Goal: Task Accomplishment & Management: Use online tool/utility

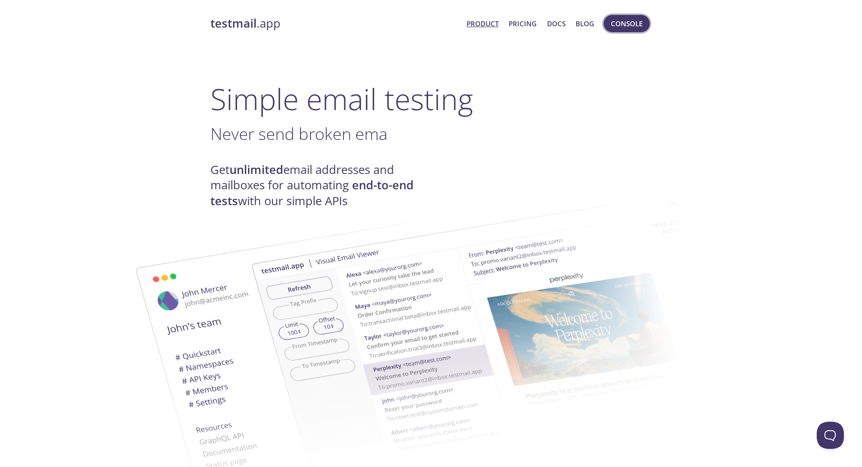
click at [619, 24] on span "Console" at bounding box center [627, 24] width 32 height 12
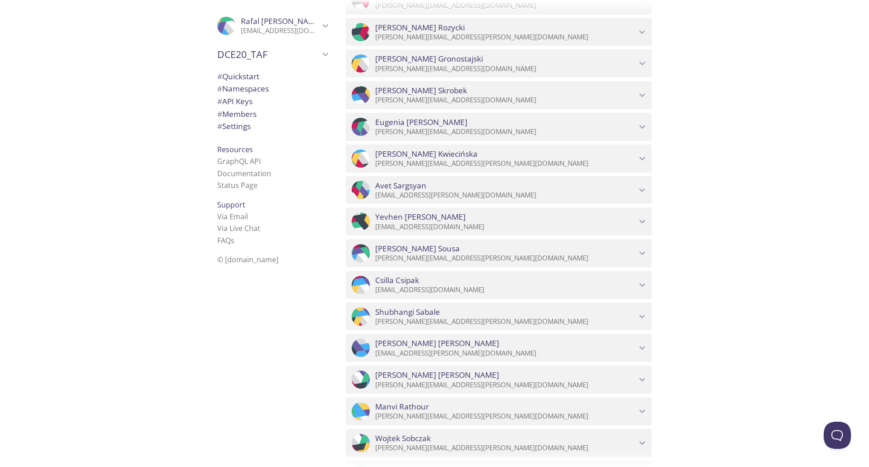
scroll to position [4329, 0]
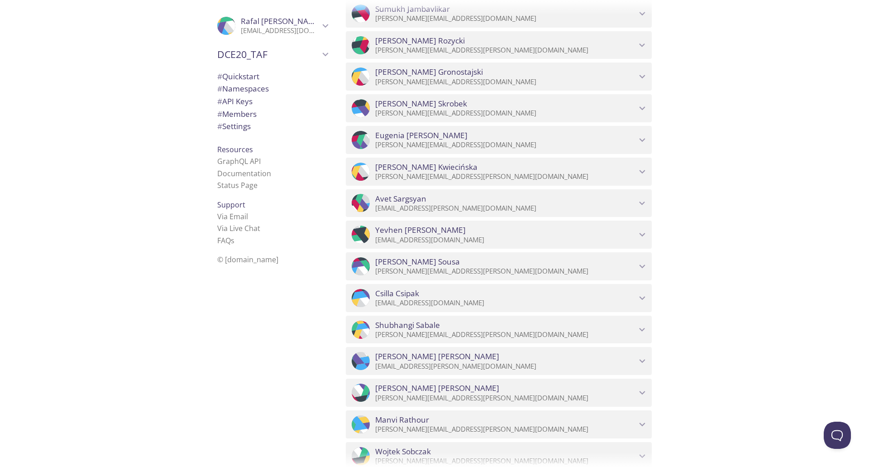
click at [526, 261] on span "[PERSON_NAME]" at bounding box center [505, 262] width 261 height 10
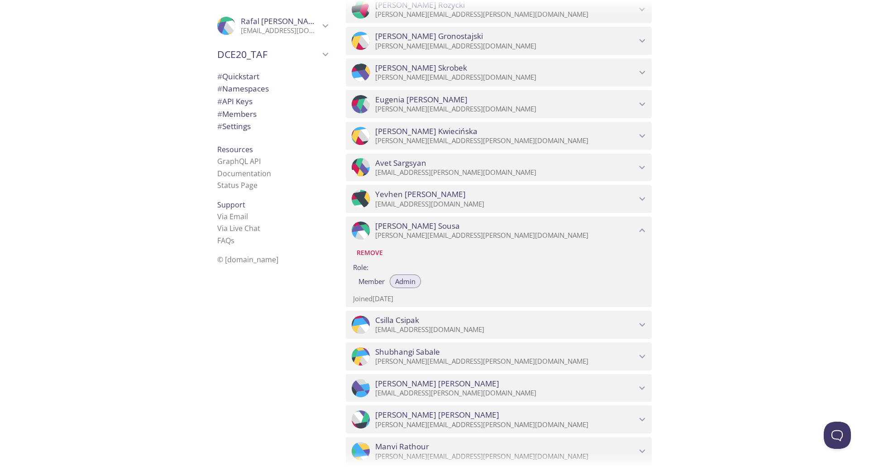
scroll to position [4420, 0]
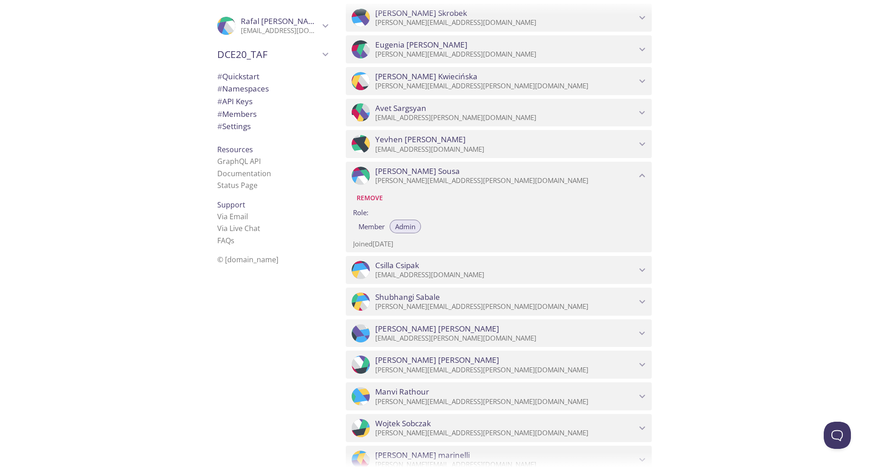
click at [749, 217] on div "Quickstart Send a test email to [EMAIL_ADDRESS][DOMAIN_NAME] and then click her…" at bounding box center [604, 233] width 531 height 467
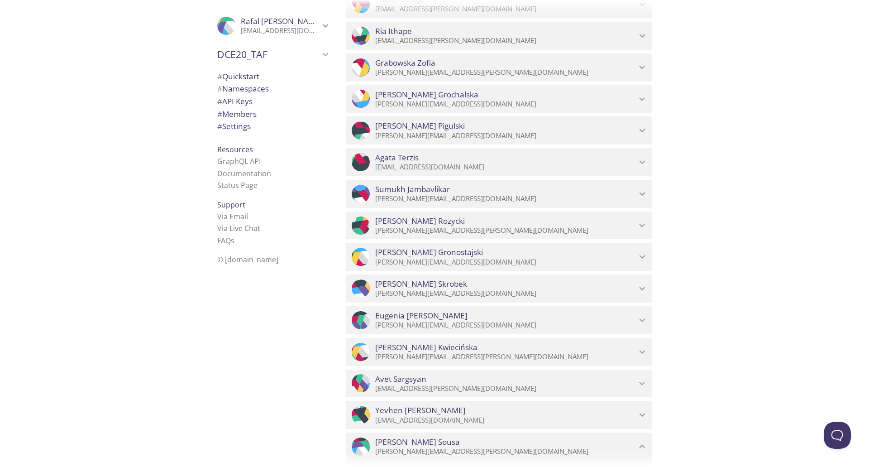
scroll to position [4148, 0]
click at [639, 163] on icon "Agata Terzis" at bounding box center [643, 163] width 12 height 12
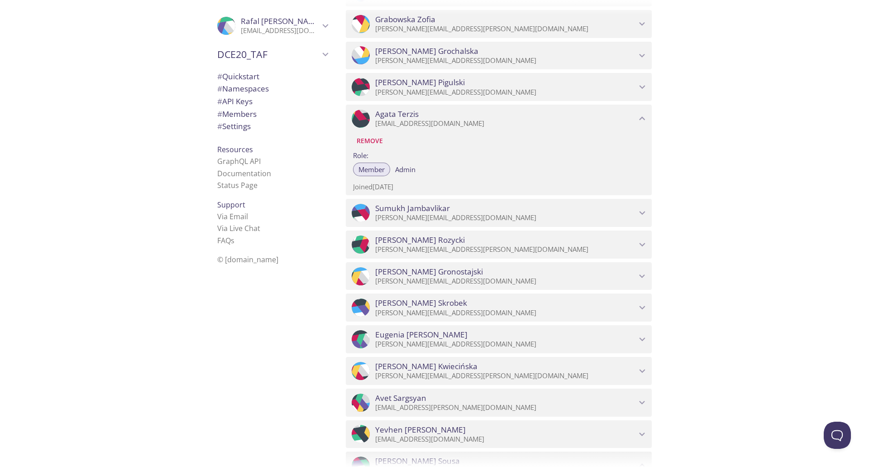
scroll to position [4211, 0]
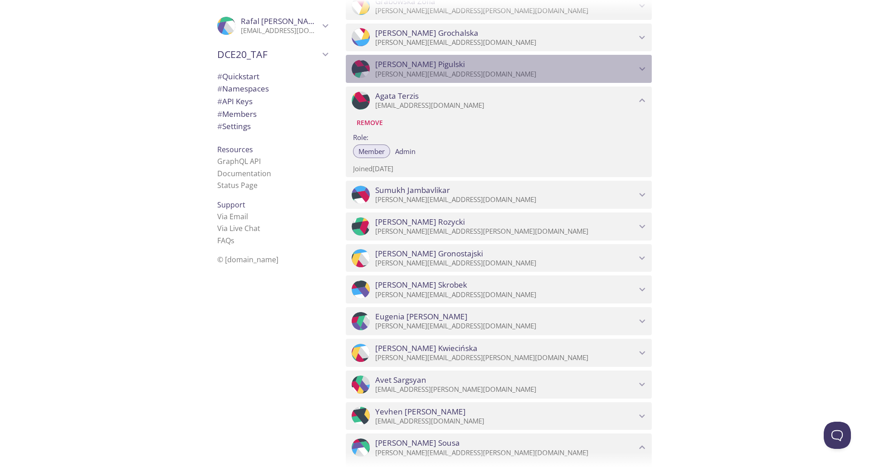
click at [641, 62] on div ".cls-1 { fill: #6d5ca8; } .cls-2 { fill: #3fc191; } .cls-3 { fill: #3b4752; } .…" at bounding box center [499, 69] width 306 height 28
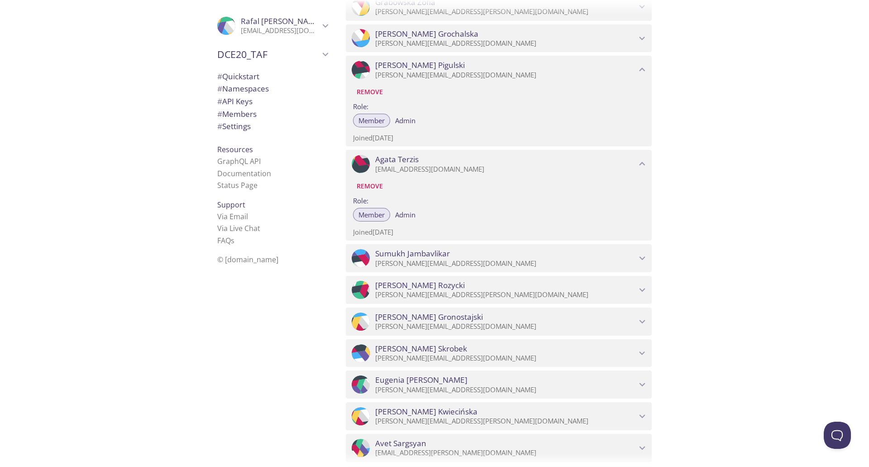
scroll to position [4138, 0]
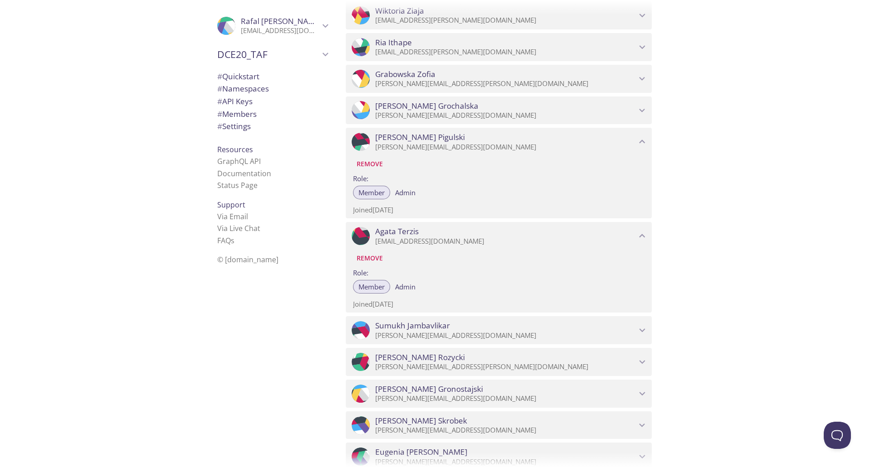
click at [647, 77] on icon "Grabowska Zofia" at bounding box center [643, 79] width 12 height 12
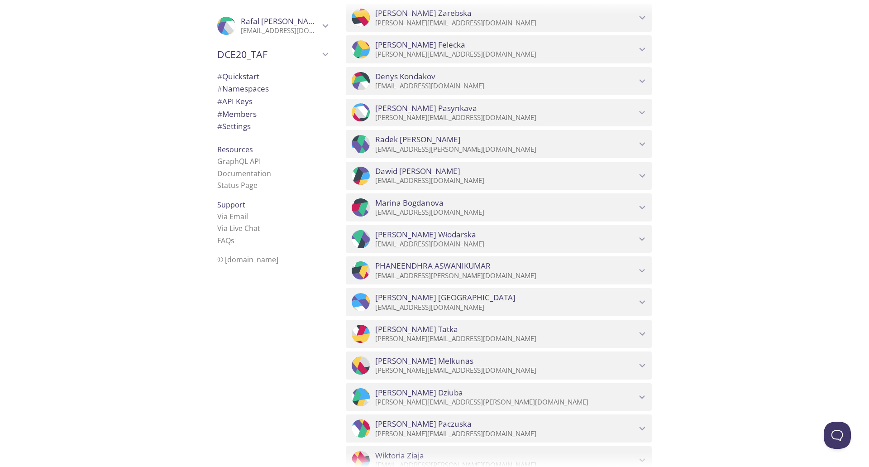
scroll to position [3685, 0]
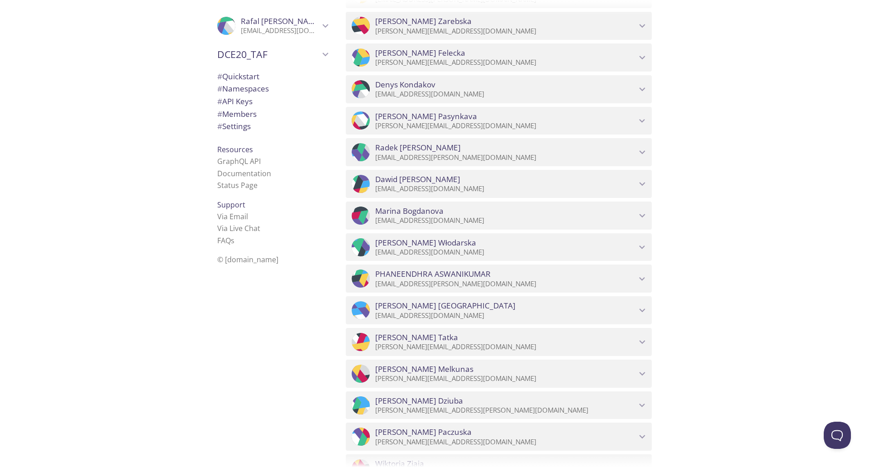
click at [699, 128] on div "Quickstart Send a test email to [EMAIL_ADDRESS][DOMAIN_NAME] and then click her…" at bounding box center [604, 233] width 531 height 467
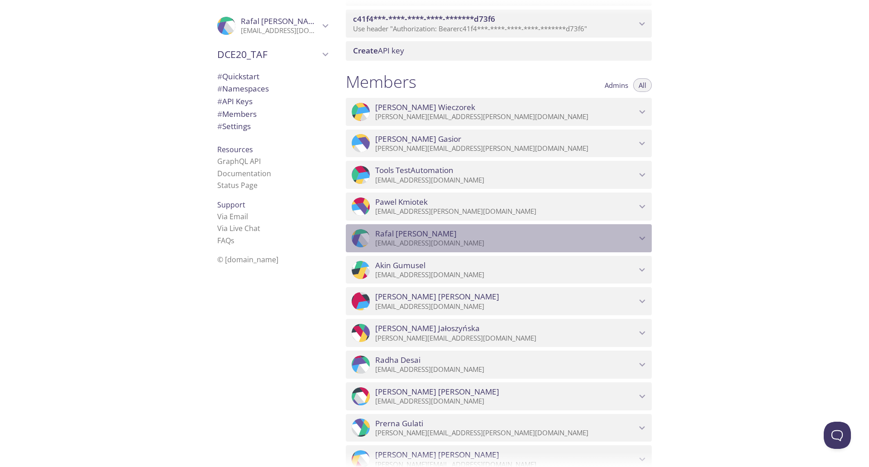
click at [644, 237] on icon "Rafal Wawrowicz" at bounding box center [643, 238] width 6 height 4
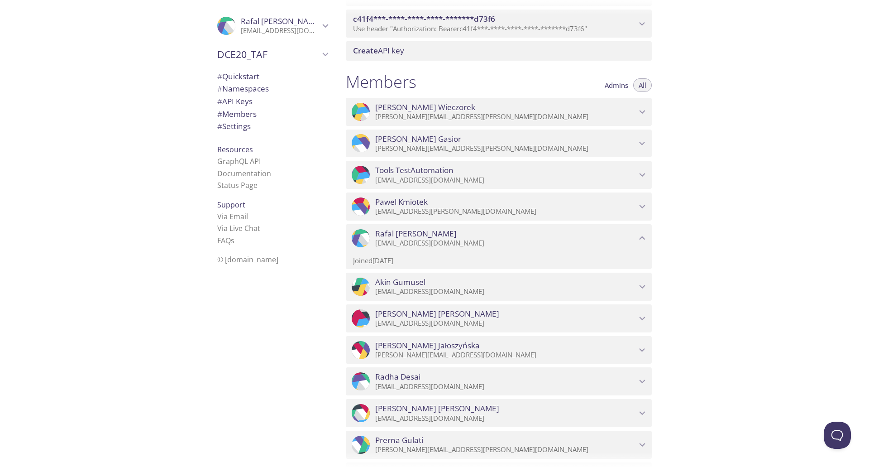
click at [611, 85] on span "Admins" at bounding box center [617, 85] width 24 height 0
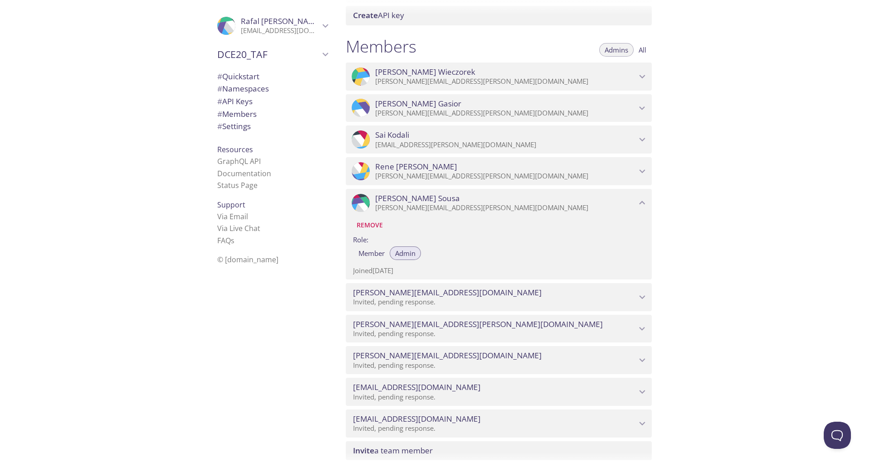
scroll to position [1447, 0]
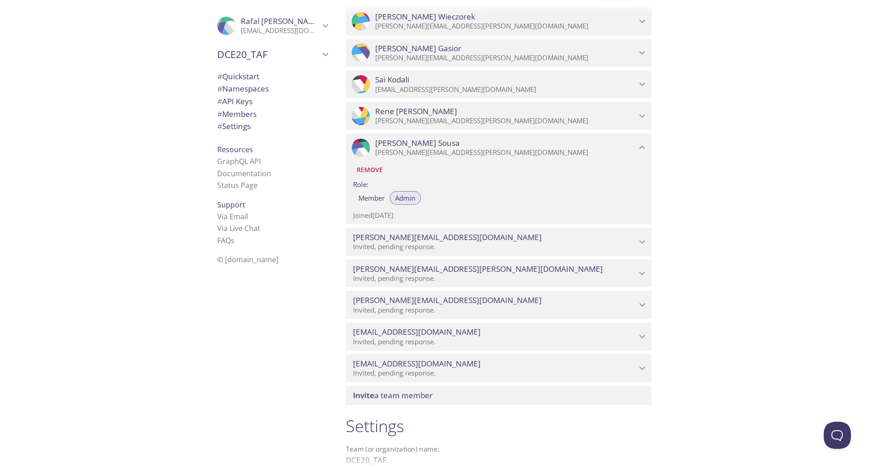
click at [639, 149] on icon "Ana Sousa" at bounding box center [643, 148] width 12 height 12
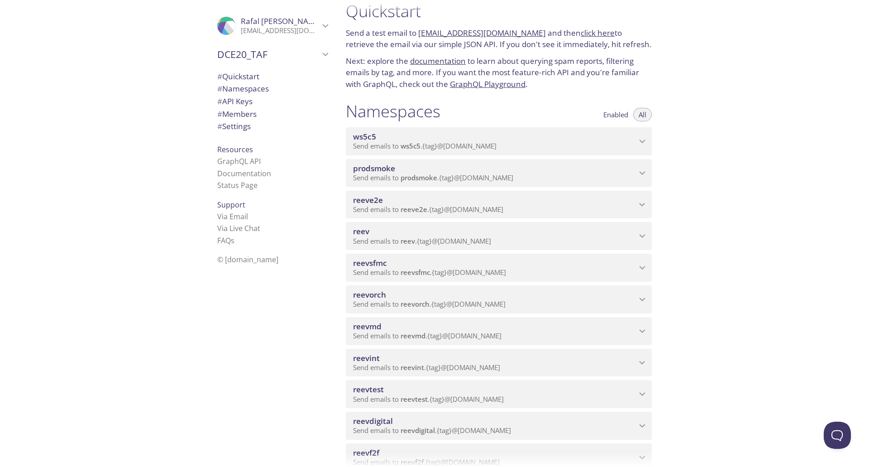
scroll to position [0, 0]
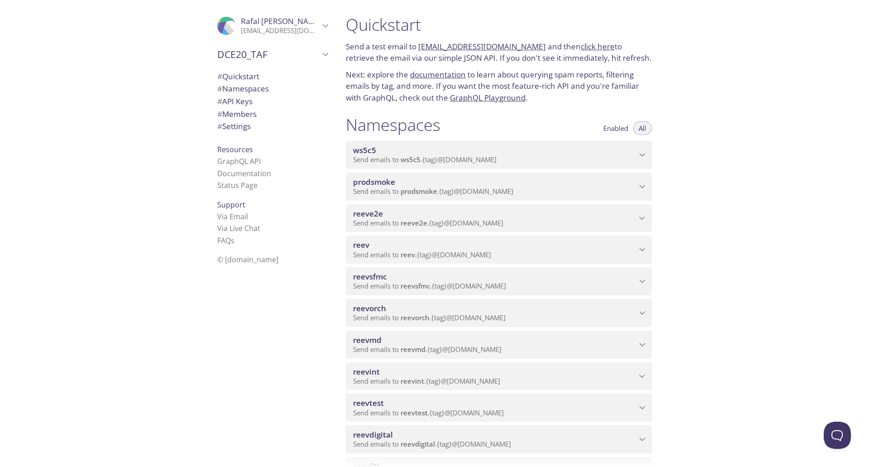
click at [642, 186] on icon "prodsmoke namespace" at bounding box center [643, 187] width 12 height 12
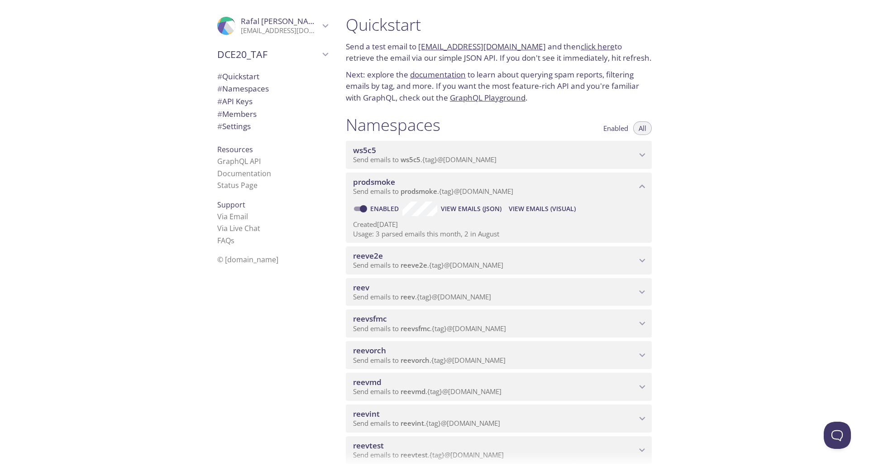
click at [646, 270] on div "reeve2e Send emails to reeve2e . {tag} @[DOMAIN_NAME]" at bounding box center [499, 260] width 306 height 28
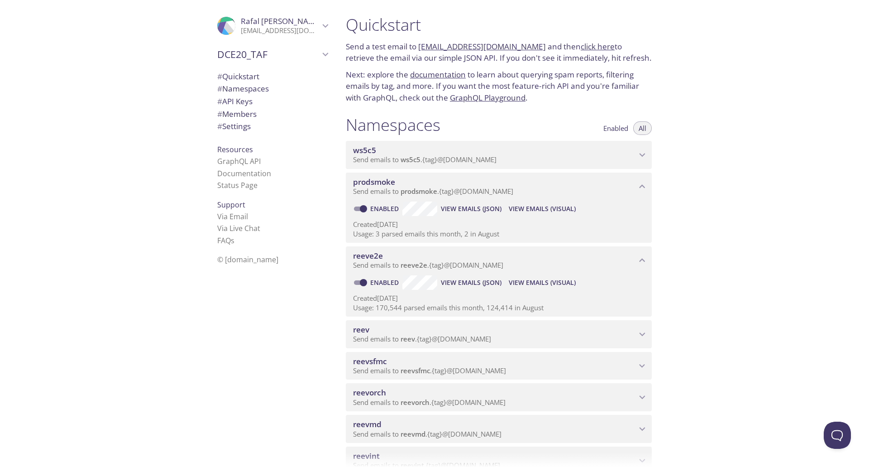
click at [465, 285] on span "View Emails (JSON)" at bounding box center [471, 282] width 61 height 11
click at [523, 282] on span "View Emails (Visual)" at bounding box center [542, 282] width 67 height 11
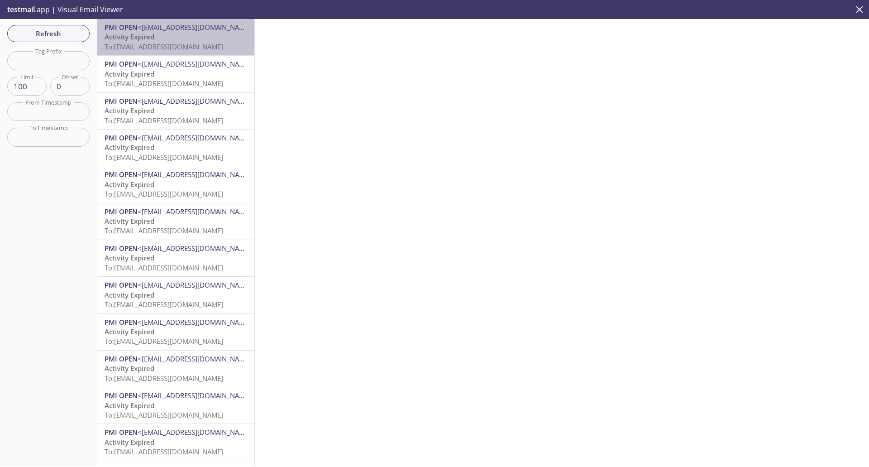
click at [178, 35] on p "Activity Expired To: [EMAIL_ADDRESS][DOMAIN_NAME]" at bounding box center [176, 41] width 143 height 19
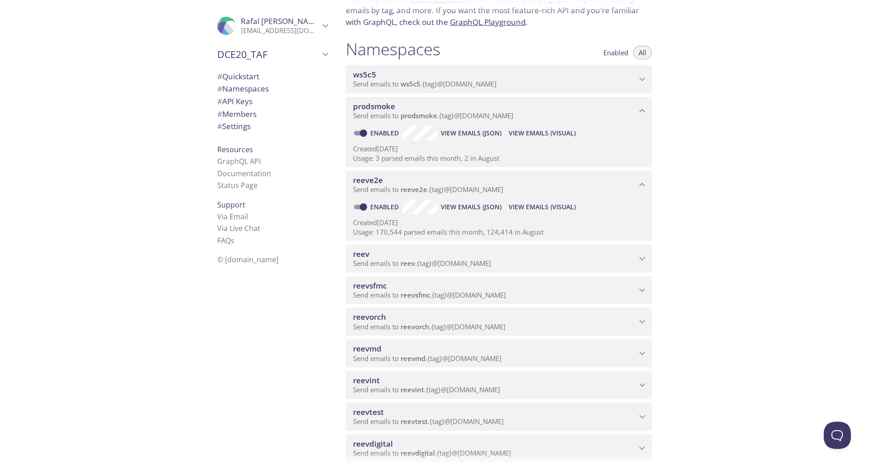
scroll to position [91, 0]
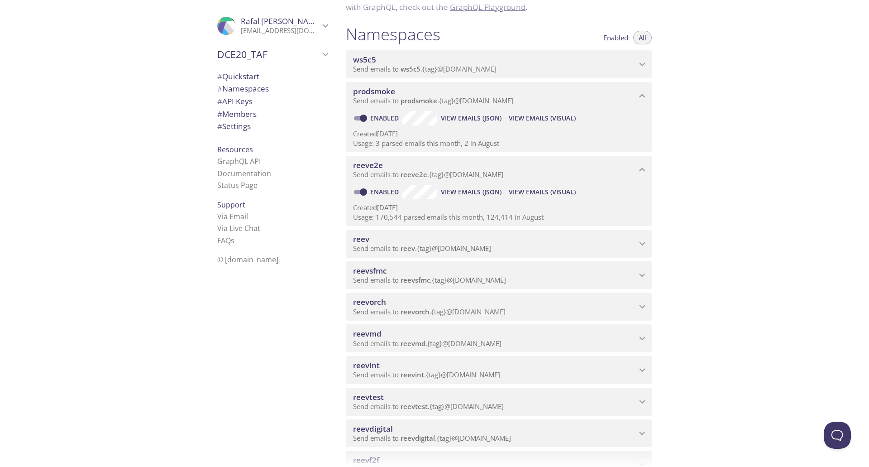
click at [589, 237] on span "reev" at bounding box center [494, 239] width 283 height 10
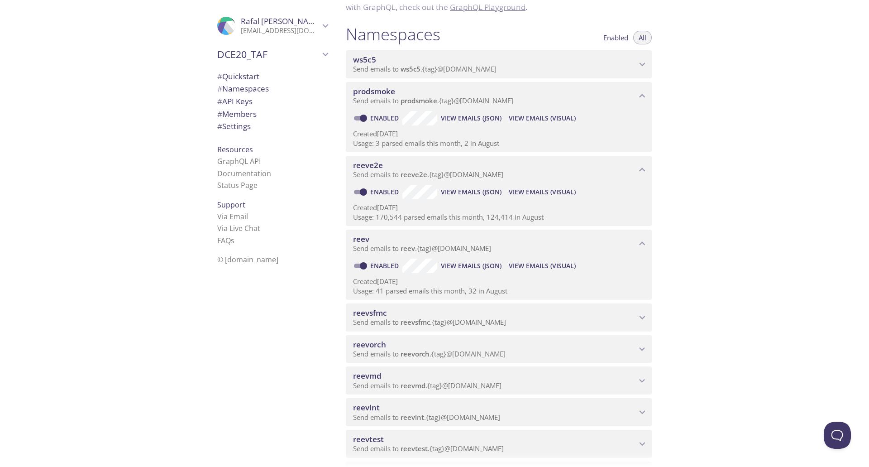
click at [524, 266] on span "View Emails (Visual)" at bounding box center [542, 265] width 67 height 11
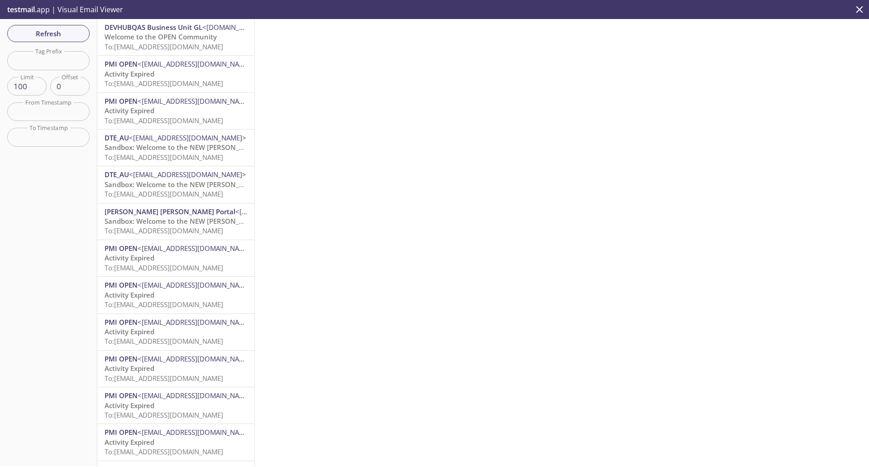
click at [127, 67] on span "PMI OPEN" at bounding box center [121, 63] width 33 height 9
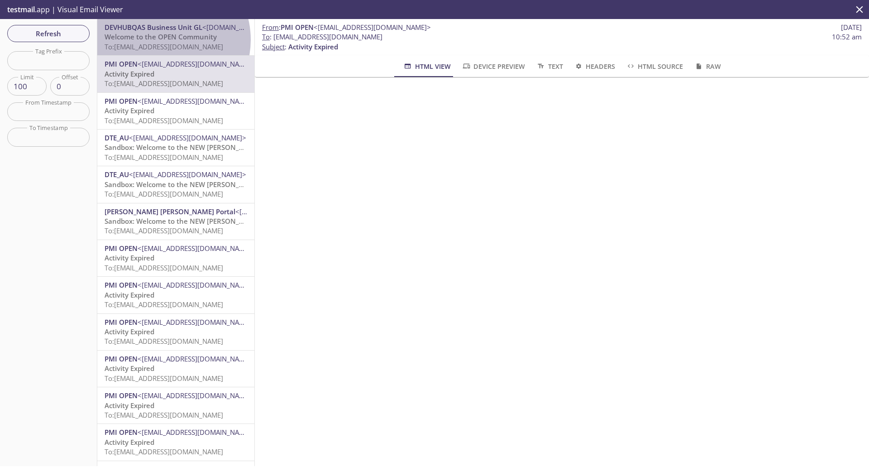
click at [162, 40] on span "Welcome to the OPEN Community" at bounding box center [161, 36] width 112 height 9
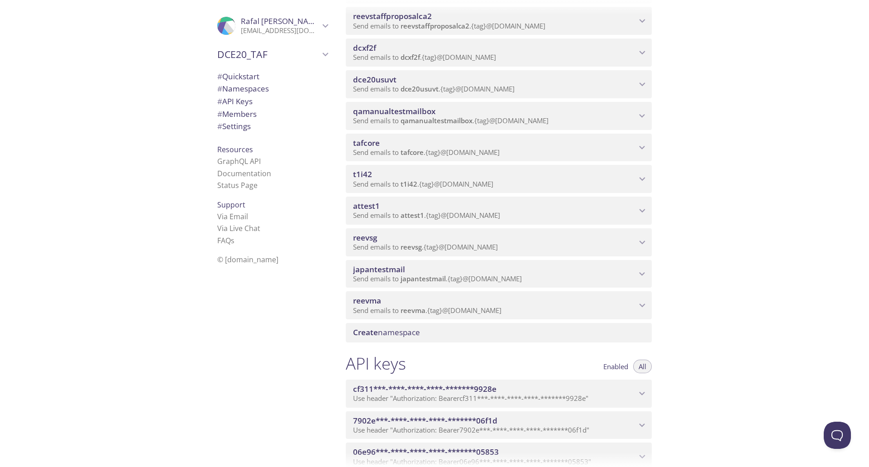
scroll to position [905, 0]
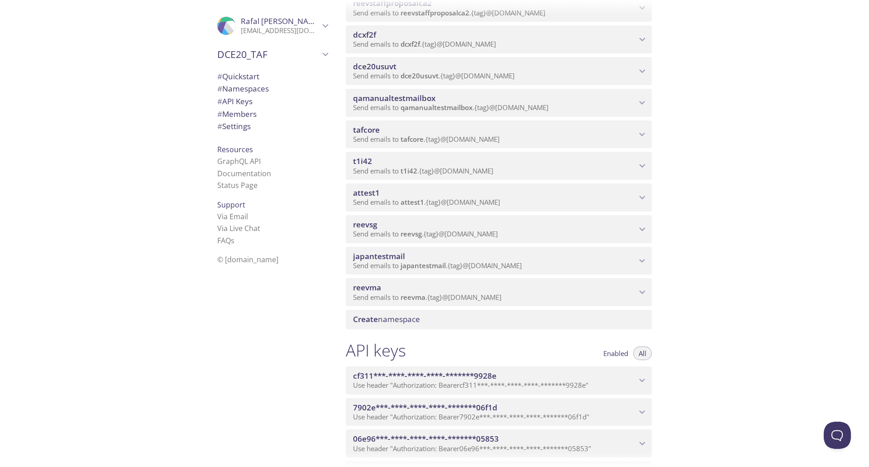
click at [434, 323] on span "Create namespace" at bounding box center [500, 319] width 295 height 10
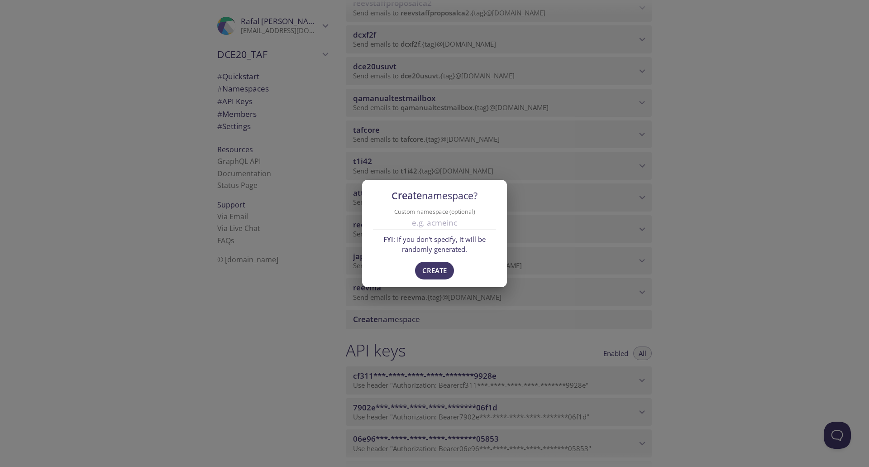
click at [762, 253] on div "Create namespace? Custom namespace (optional) FYI : If you don't specify, it wi…" at bounding box center [434, 233] width 869 height 467
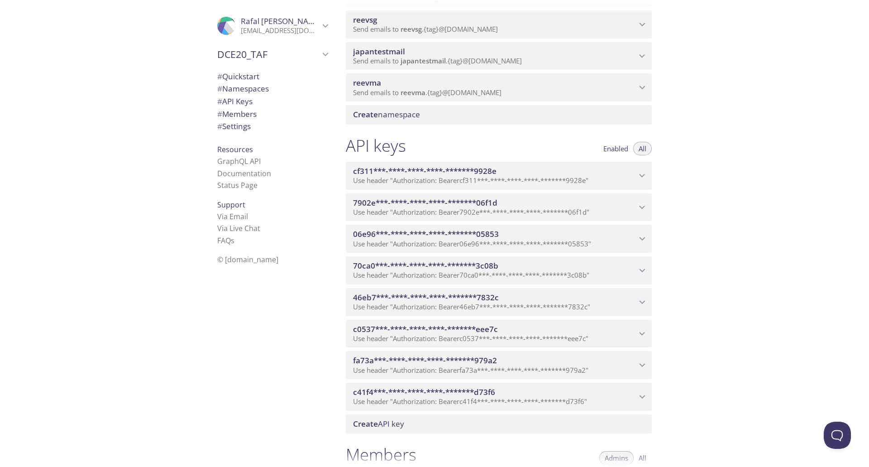
scroll to position [1041, 0]
